Goal: Task Accomplishment & Management: Complete application form

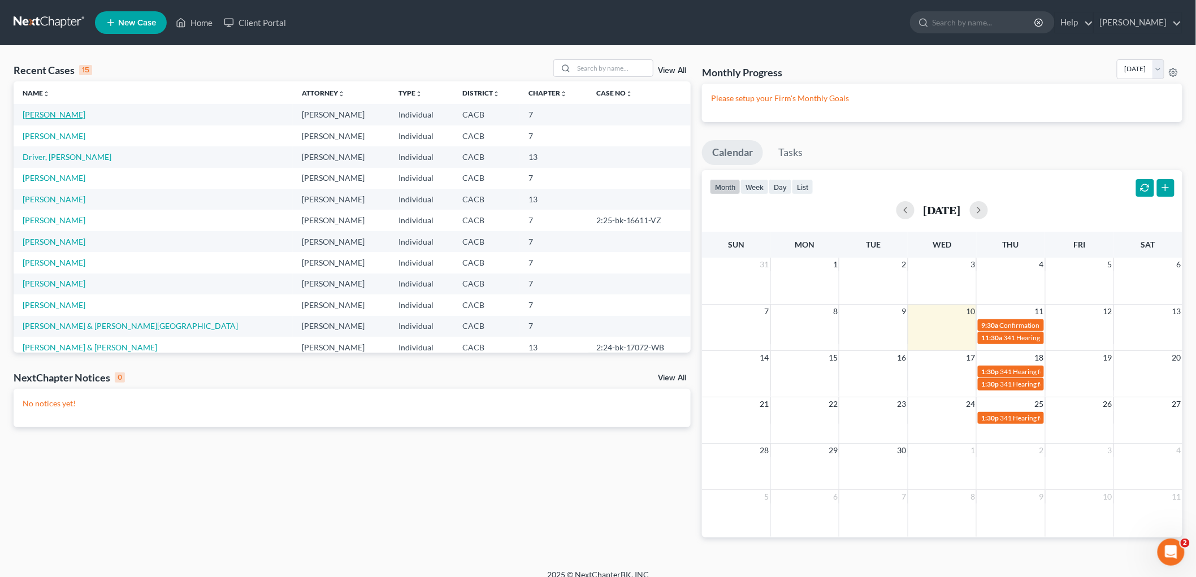
click at [47, 116] on link "[PERSON_NAME]" at bounding box center [54, 115] width 63 height 10
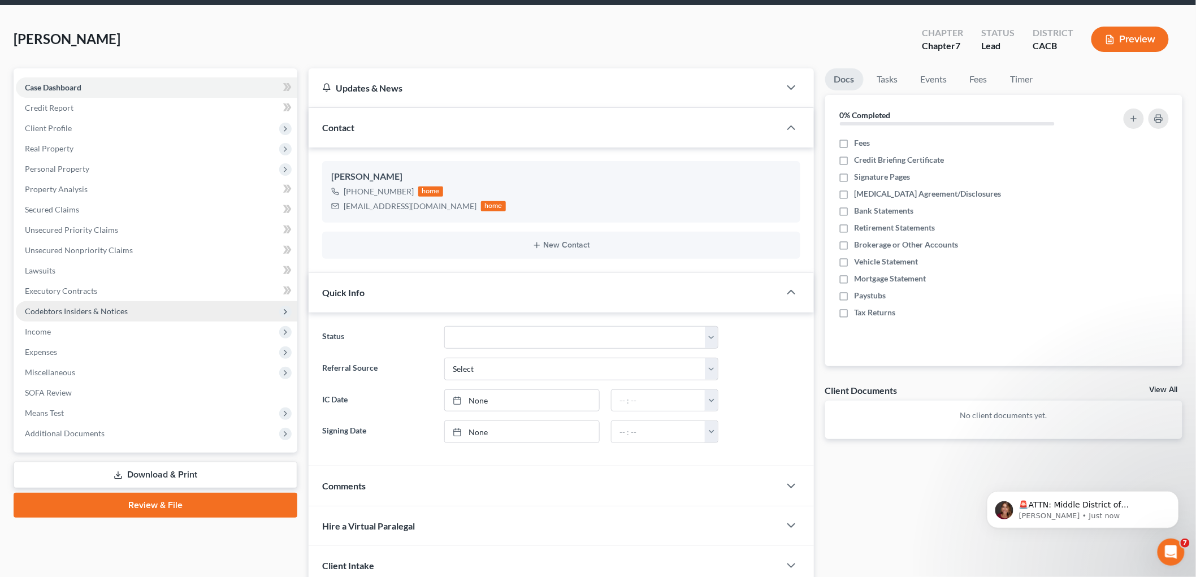
scroll to position [63, 0]
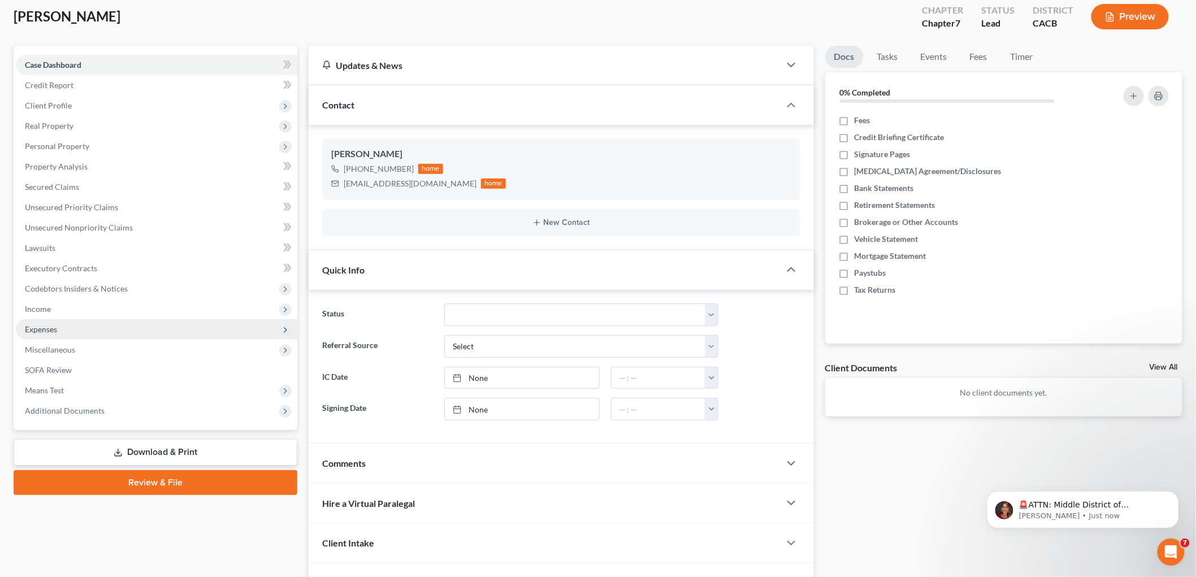
click at [61, 326] on span "Expenses" at bounding box center [157, 329] width 282 height 20
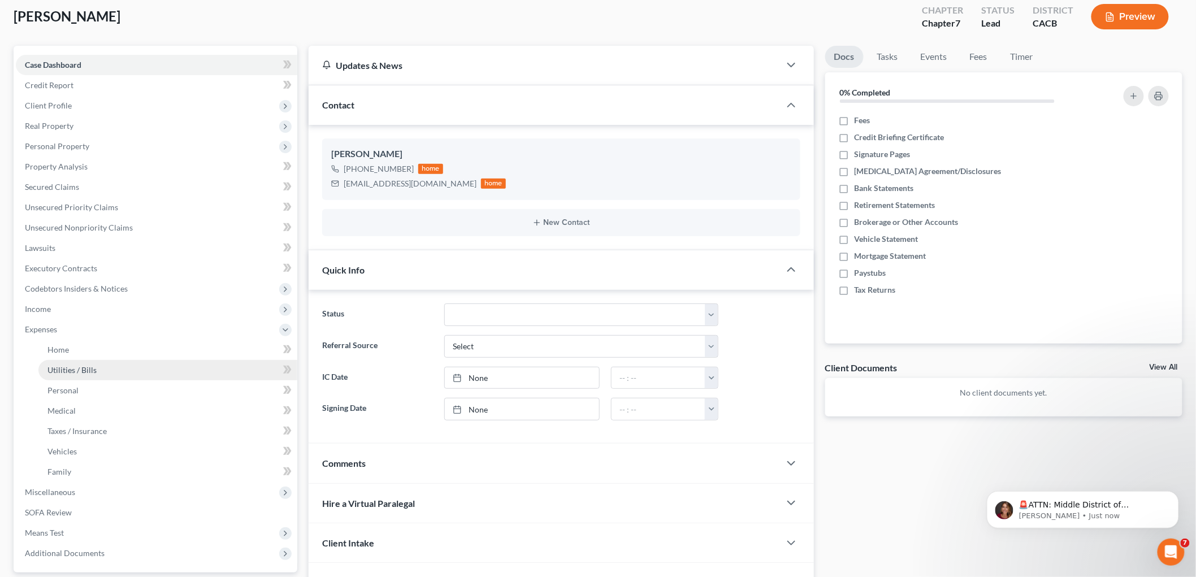
click at [93, 360] on link "Utilities / Bills" at bounding box center [167, 370] width 259 height 20
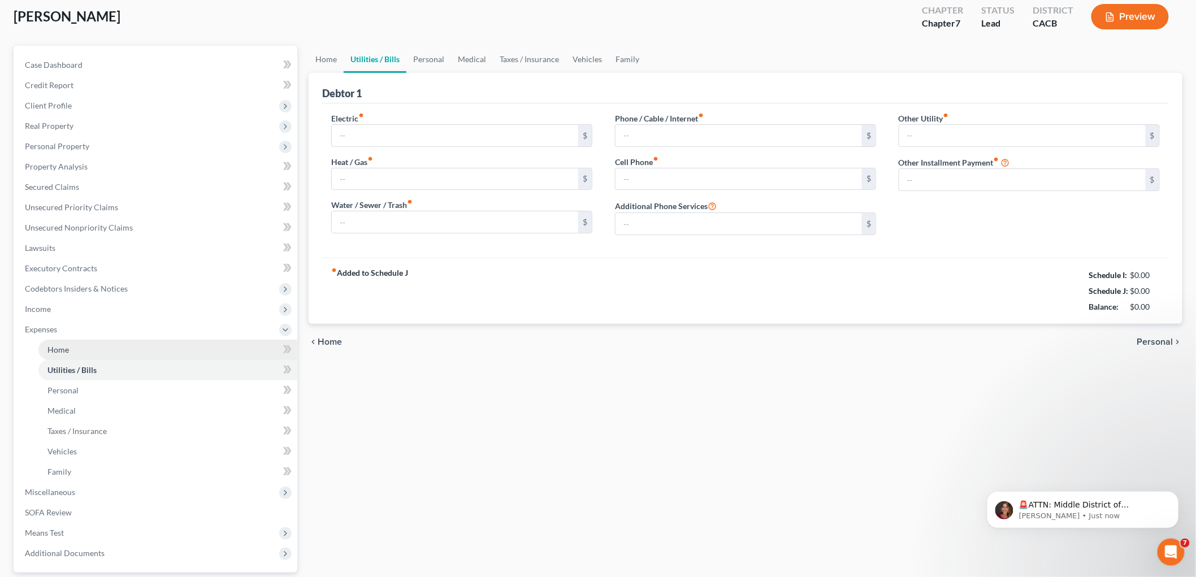
scroll to position [2, 0]
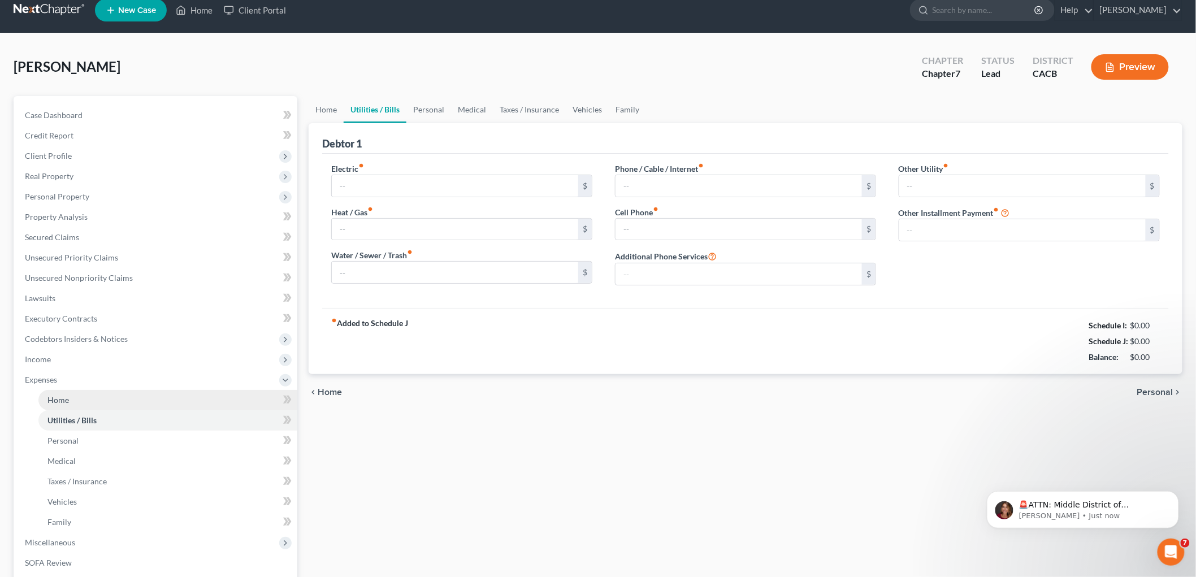
type input "0.00"
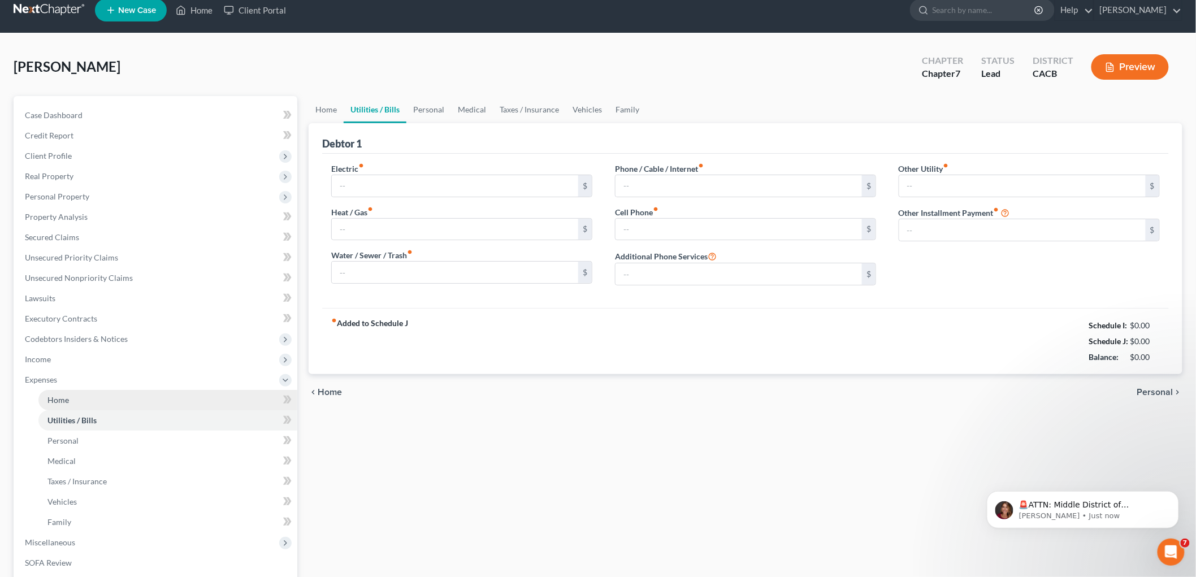
type input "0.00"
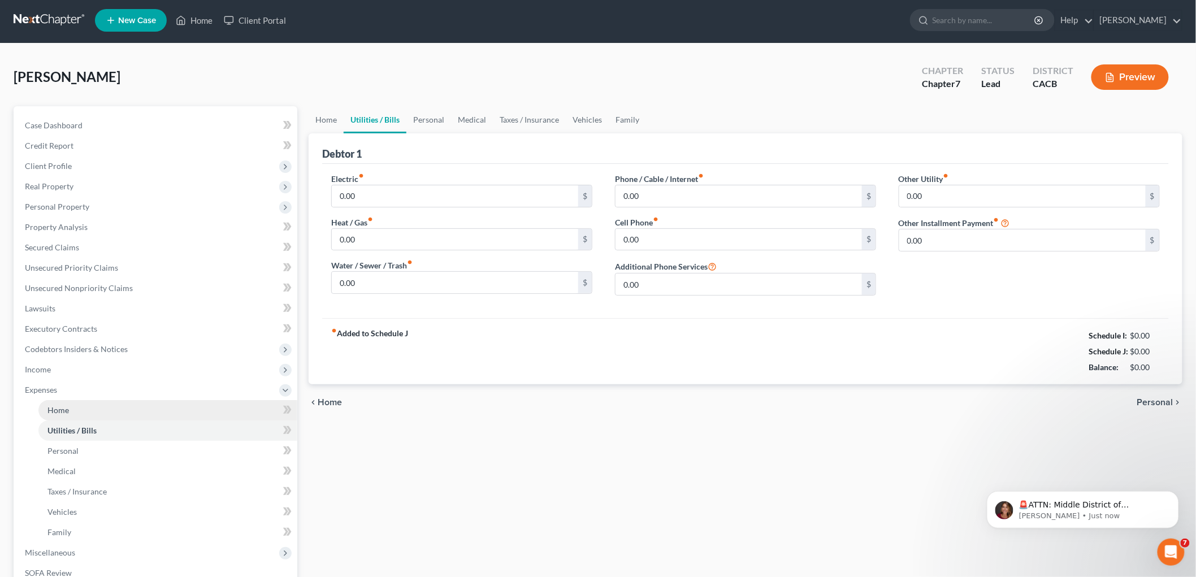
click at [84, 348] on ul "Case Dashboard Payments Invoices Payments Payments Credit Report Client Profile" at bounding box center [157, 369] width 282 height 509
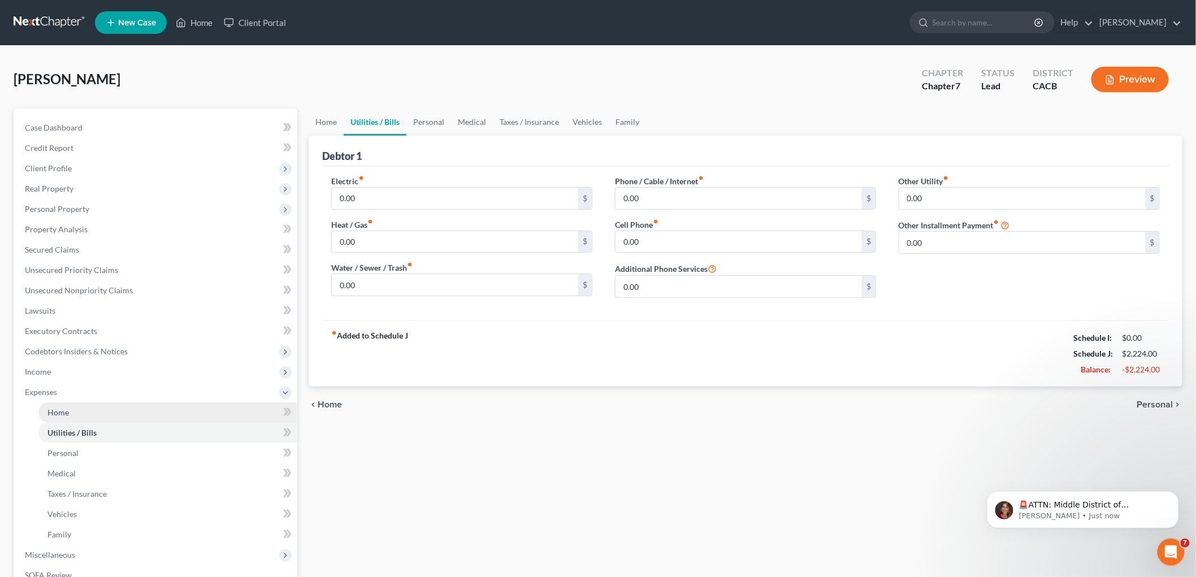
click at [66, 410] on span "Home" at bounding box center [57, 413] width 21 height 10
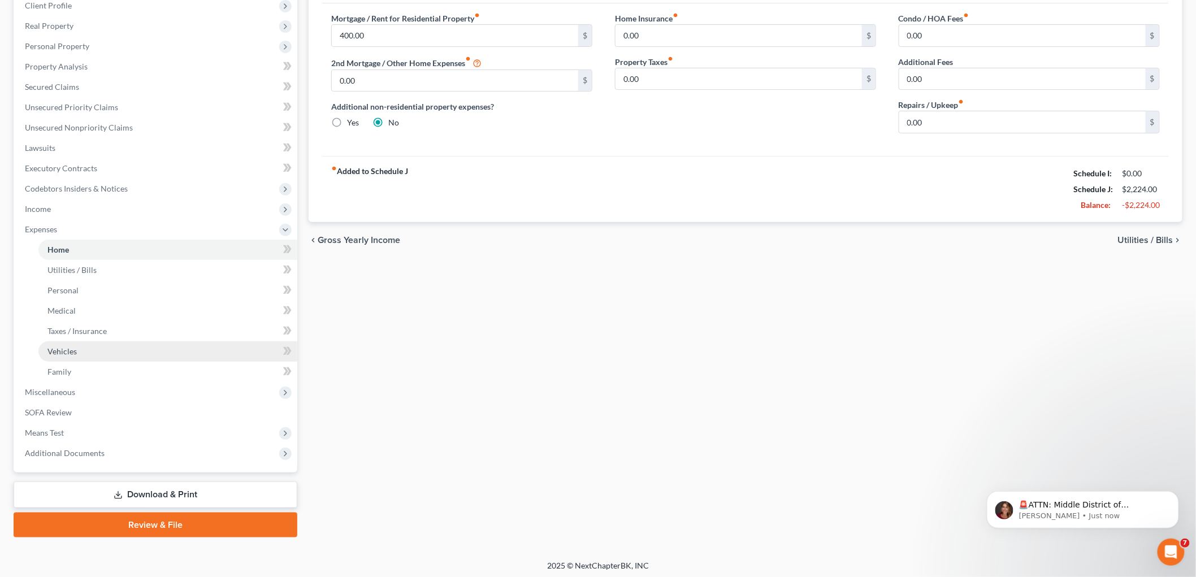
scroll to position [165, 0]
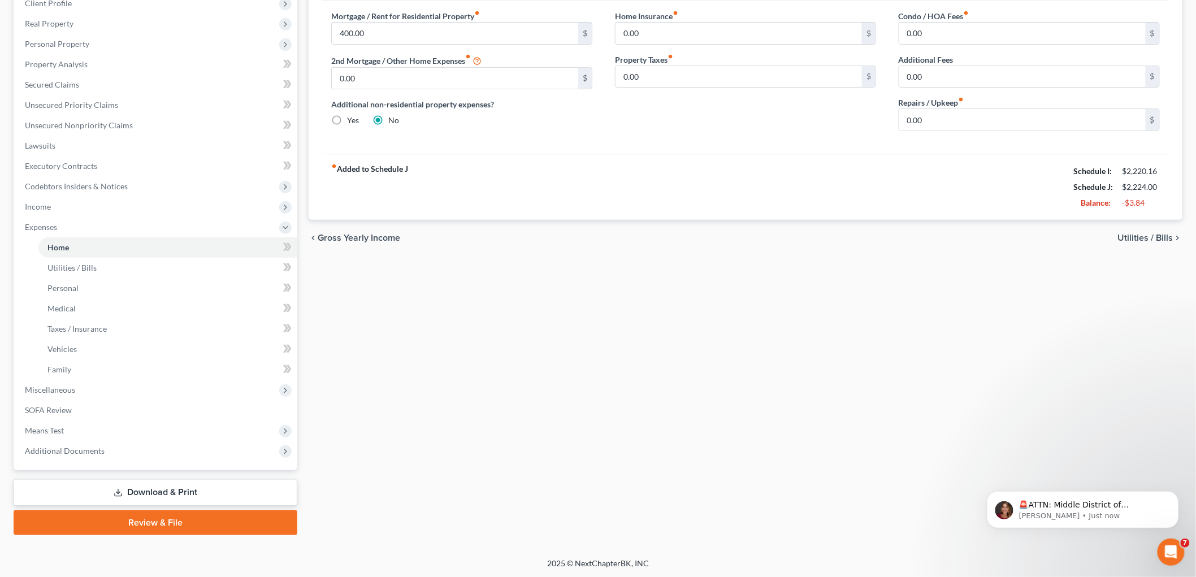
click at [139, 494] on link "Download & Print" at bounding box center [156, 492] width 284 height 27
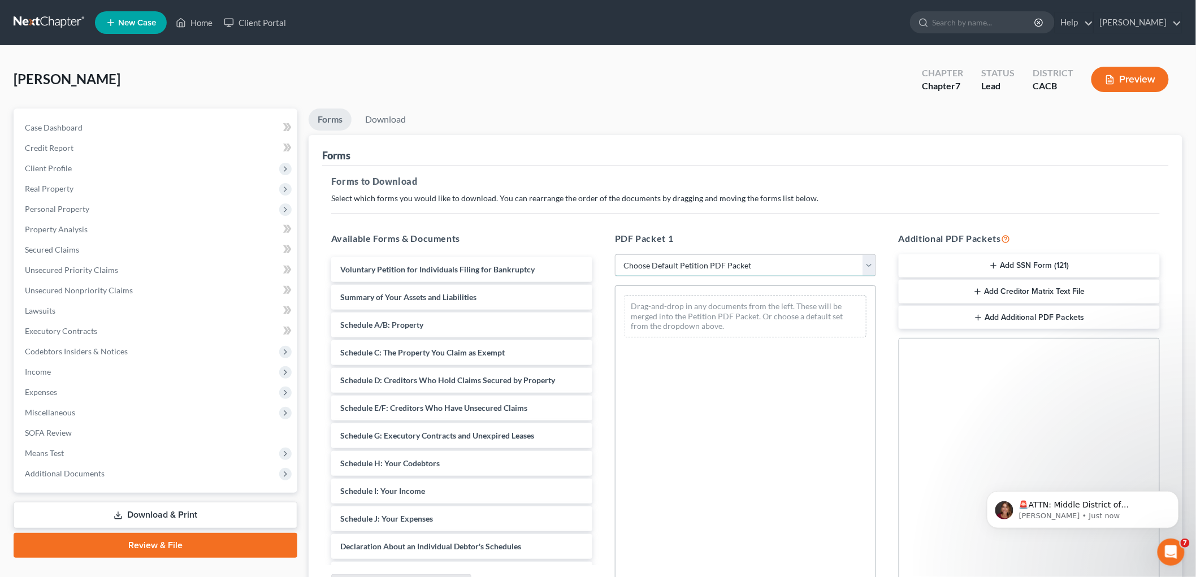
click at [626, 273] on select "Choose Default Petition PDF Packet Complete Bankruptcy Petition (all forms and …" at bounding box center [745, 265] width 261 height 23
click at [615, 254] on select "Choose Default Petition PDF Packet Complete Bankruptcy Petition (all forms and …" at bounding box center [745, 265] width 261 height 23
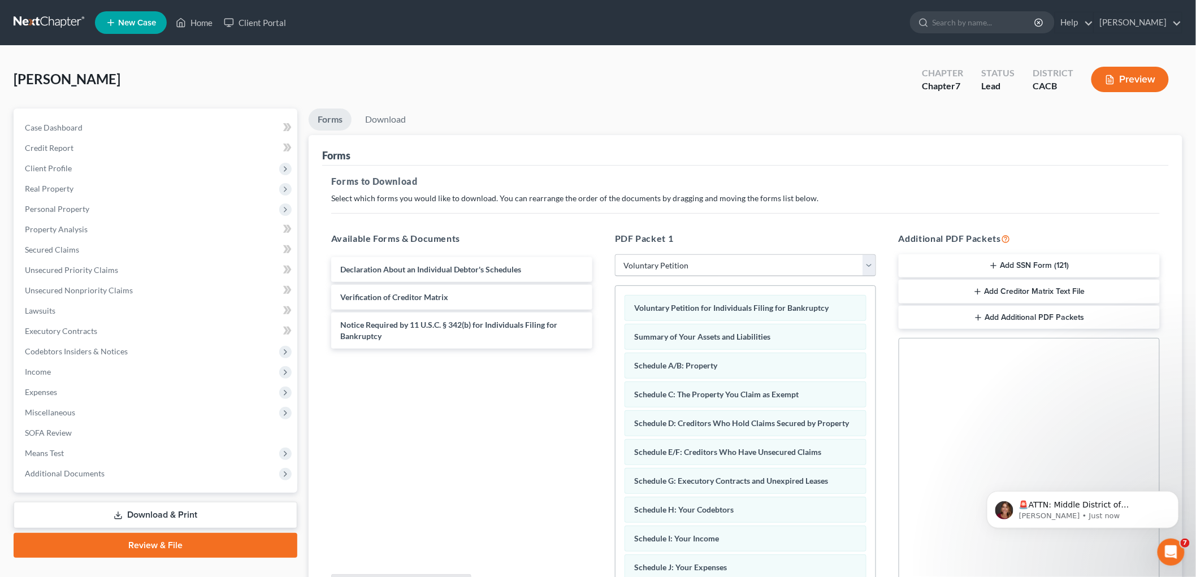
drag, startPoint x: 659, startPoint y: 253, endPoint x: 660, endPoint y: 266, distance: 13.1
click at [660, 255] on div "PDF Packet 1 Choose Default Petition PDF Packet Complete Bankruptcy Petition (a…" at bounding box center [746, 414] width 284 height 383
click at [662, 271] on select "Choose Default Petition PDF Packet Complete Bankruptcy Petition (all forms and …" at bounding box center [745, 265] width 261 height 23
select select "4"
click at [615, 254] on select "Choose Default Petition PDF Packet Complete Bankruptcy Petition (all forms and …" at bounding box center [745, 265] width 261 height 23
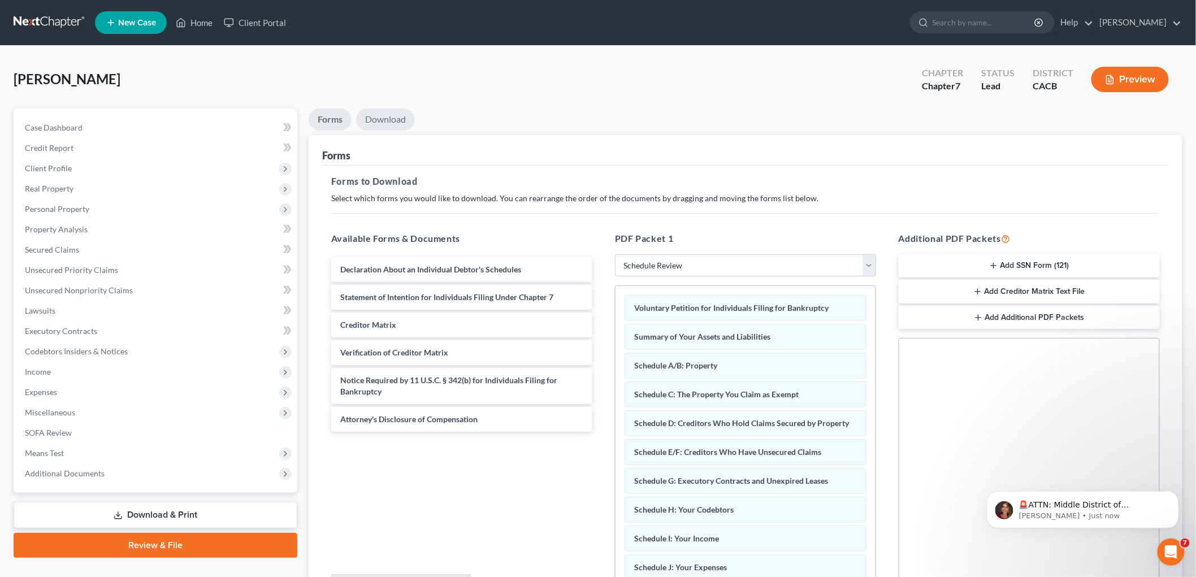
click at [374, 125] on link "Download" at bounding box center [385, 120] width 59 height 22
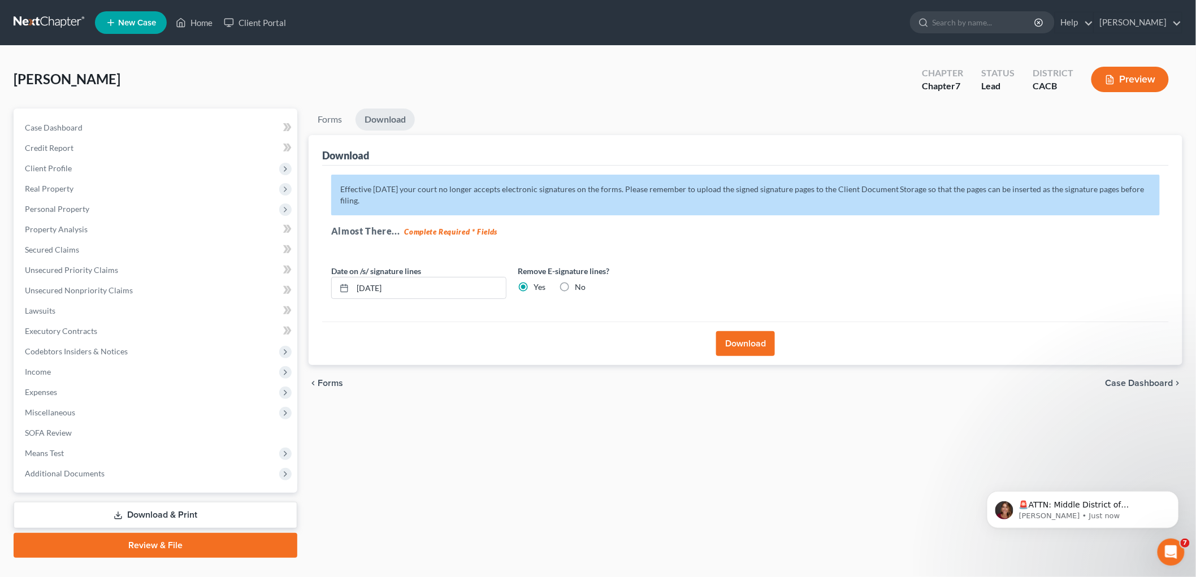
click at [744, 349] on button "Download" at bounding box center [745, 343] width 59 height 25
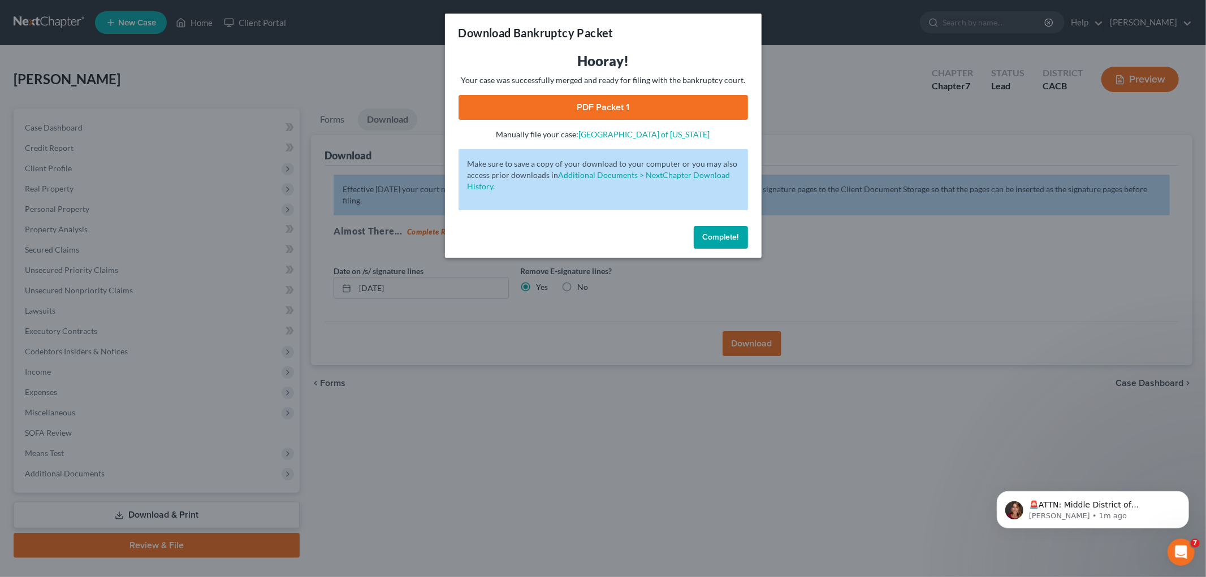
click at [557, 110] on link "PDF Packet 1" at bounding box center [603, 107] width 289 height 25
